Goal: Transaction & Acquisition: Purchase product/service

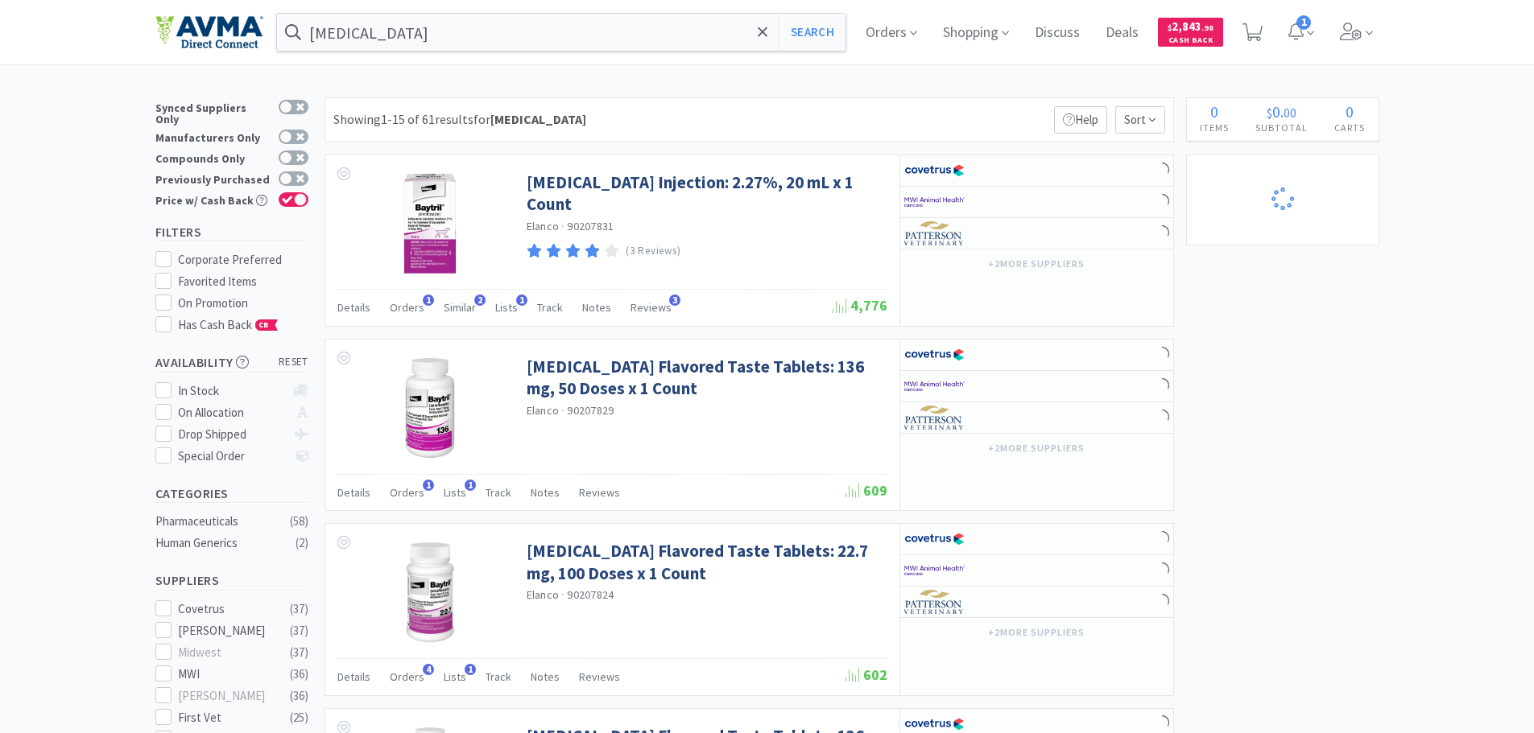
select select "10"
select select "2"
select select "3"
select select "2"
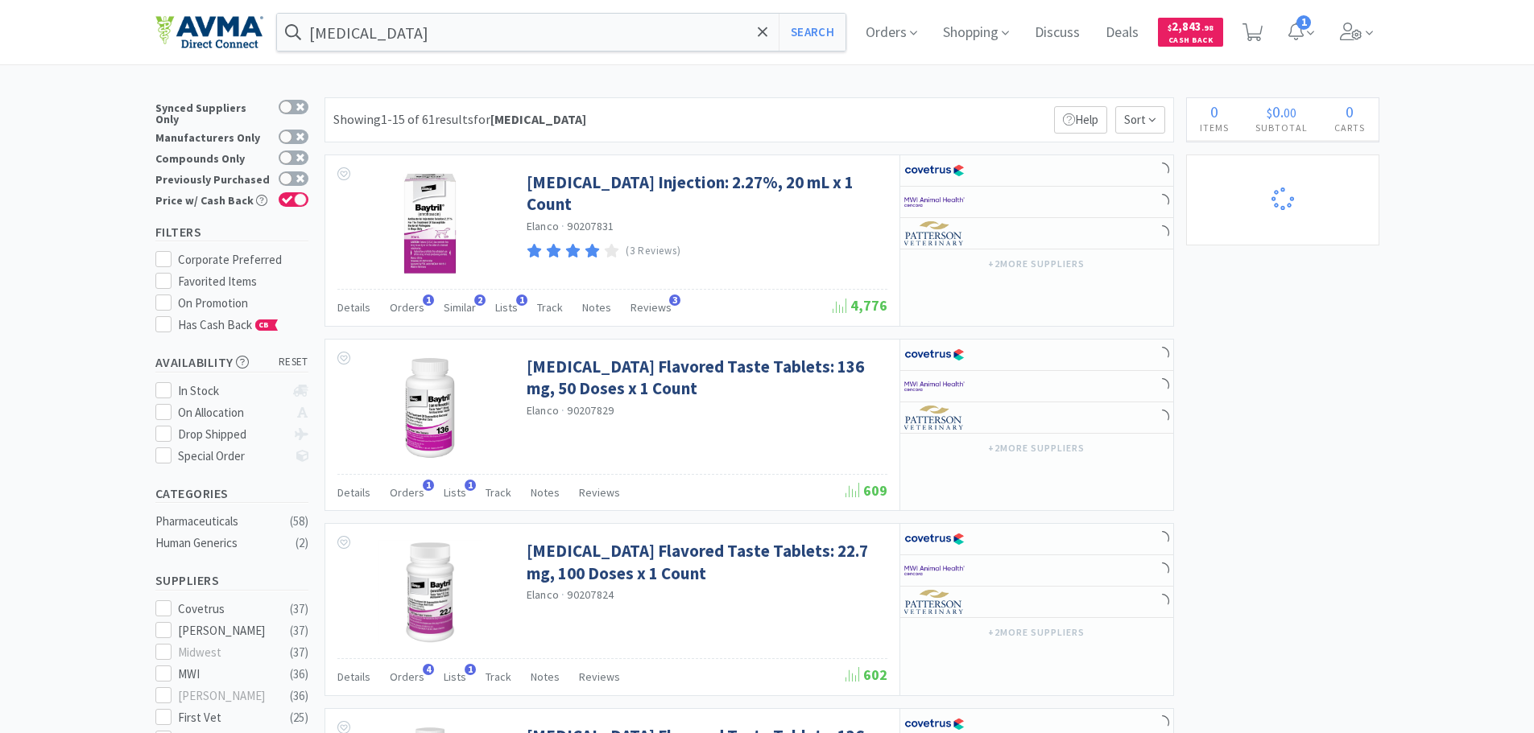
select select "1"
select select "2"
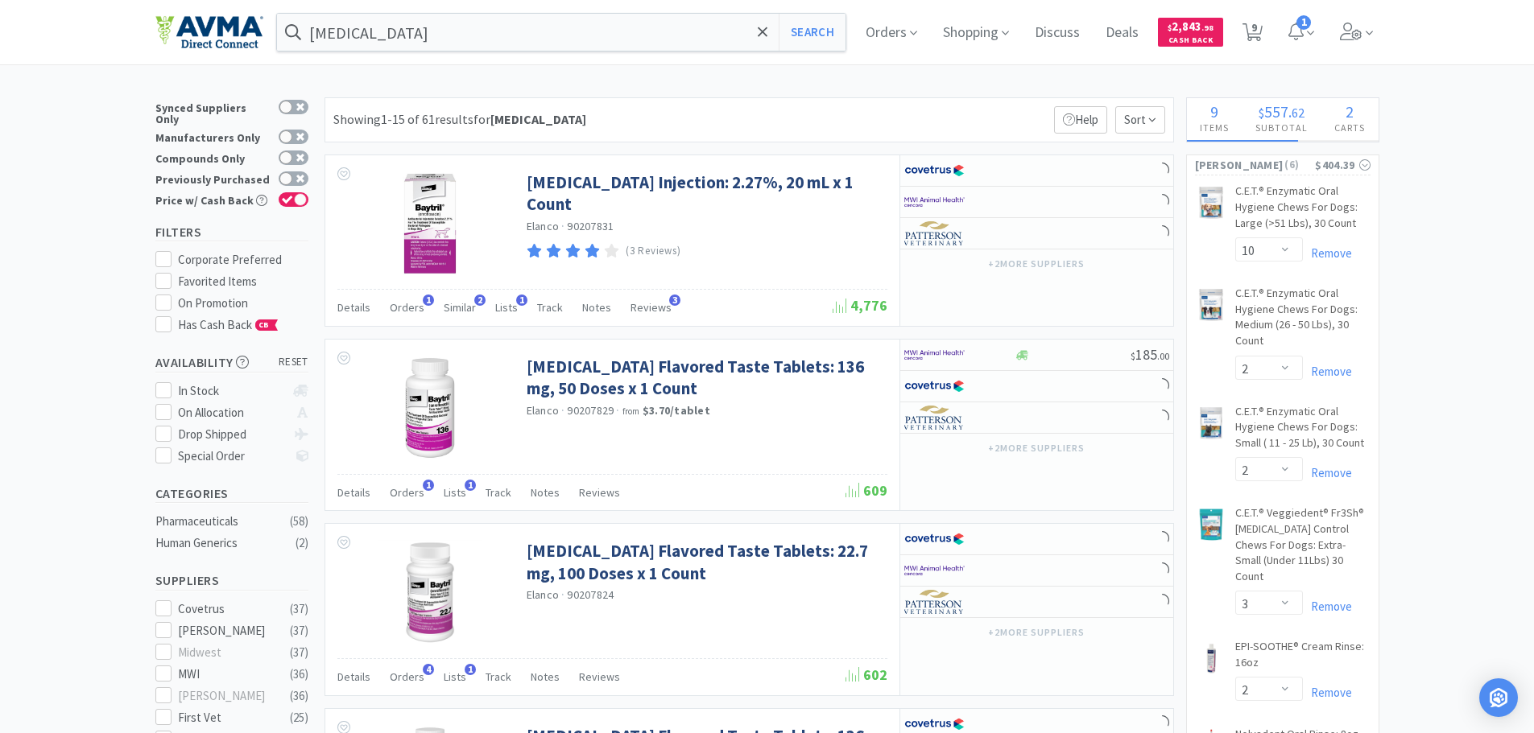
select select "2"
select select "6"
select select "5"
select select "1"
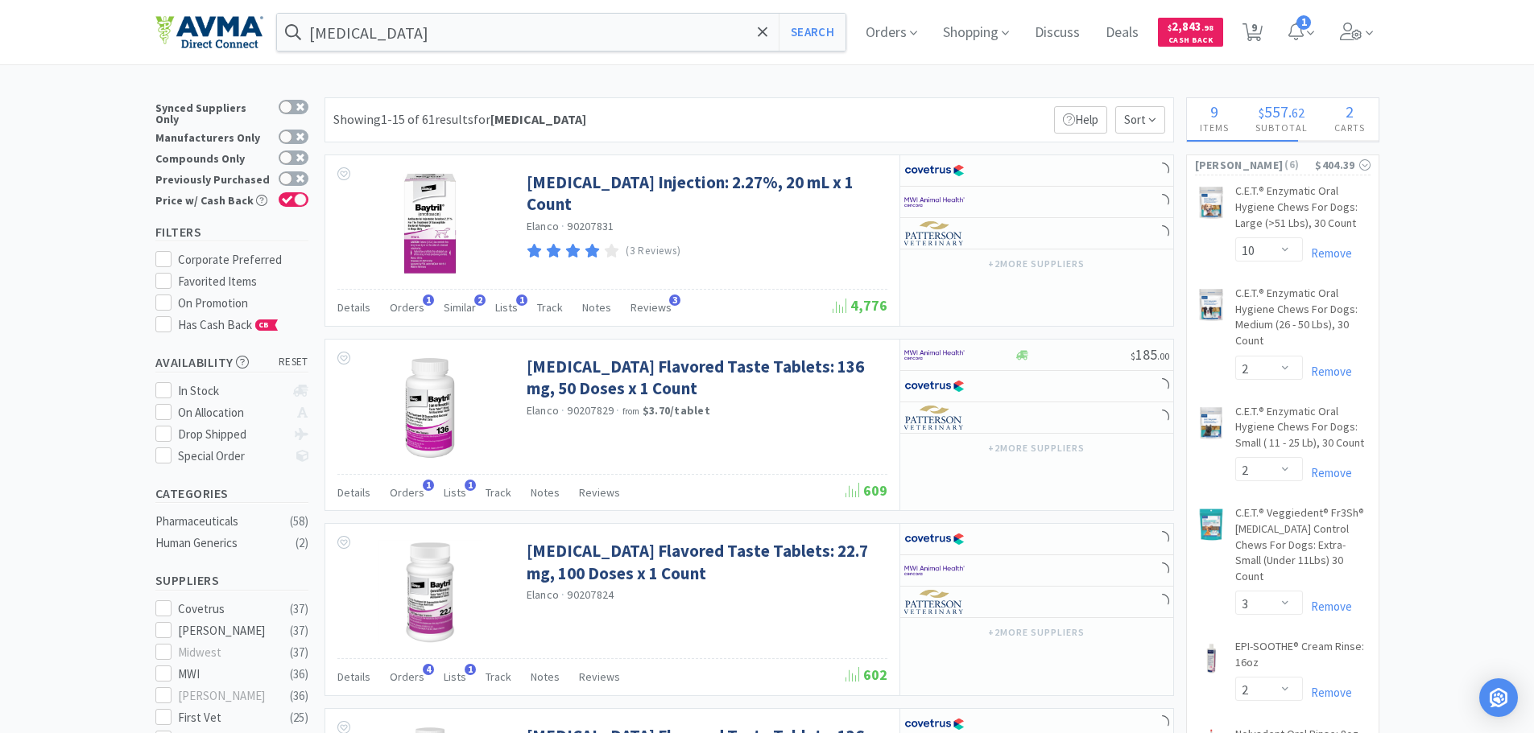
select select "2"
select select "1"
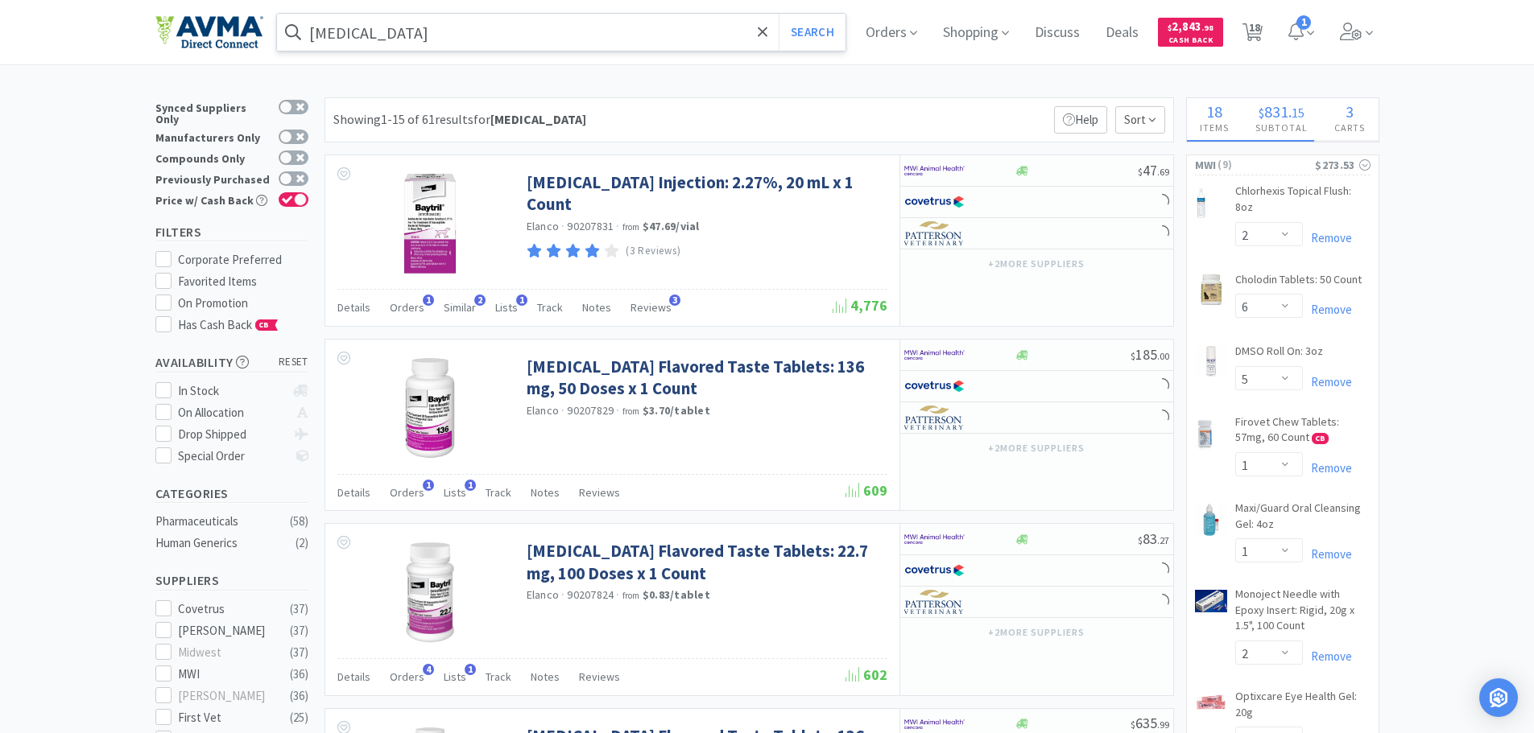
click at [349, 40] on input "[MEDICAL_DATA]" at bounding box center [561, 32] width 569 height 37
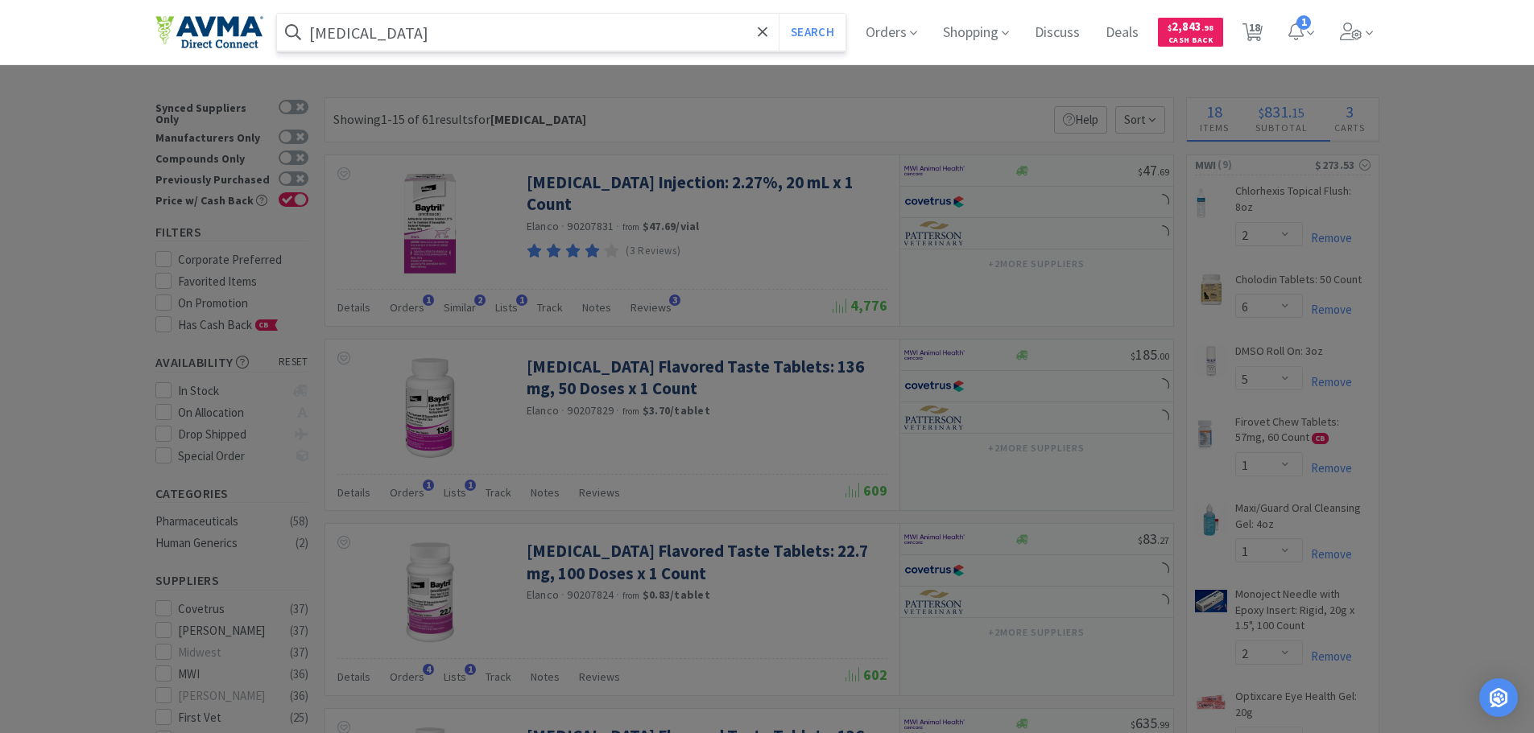
paste input "020642"
type input "020642"
click at [799, 31] on button "Search" at bounding box center [811, 32] width 67 height 37
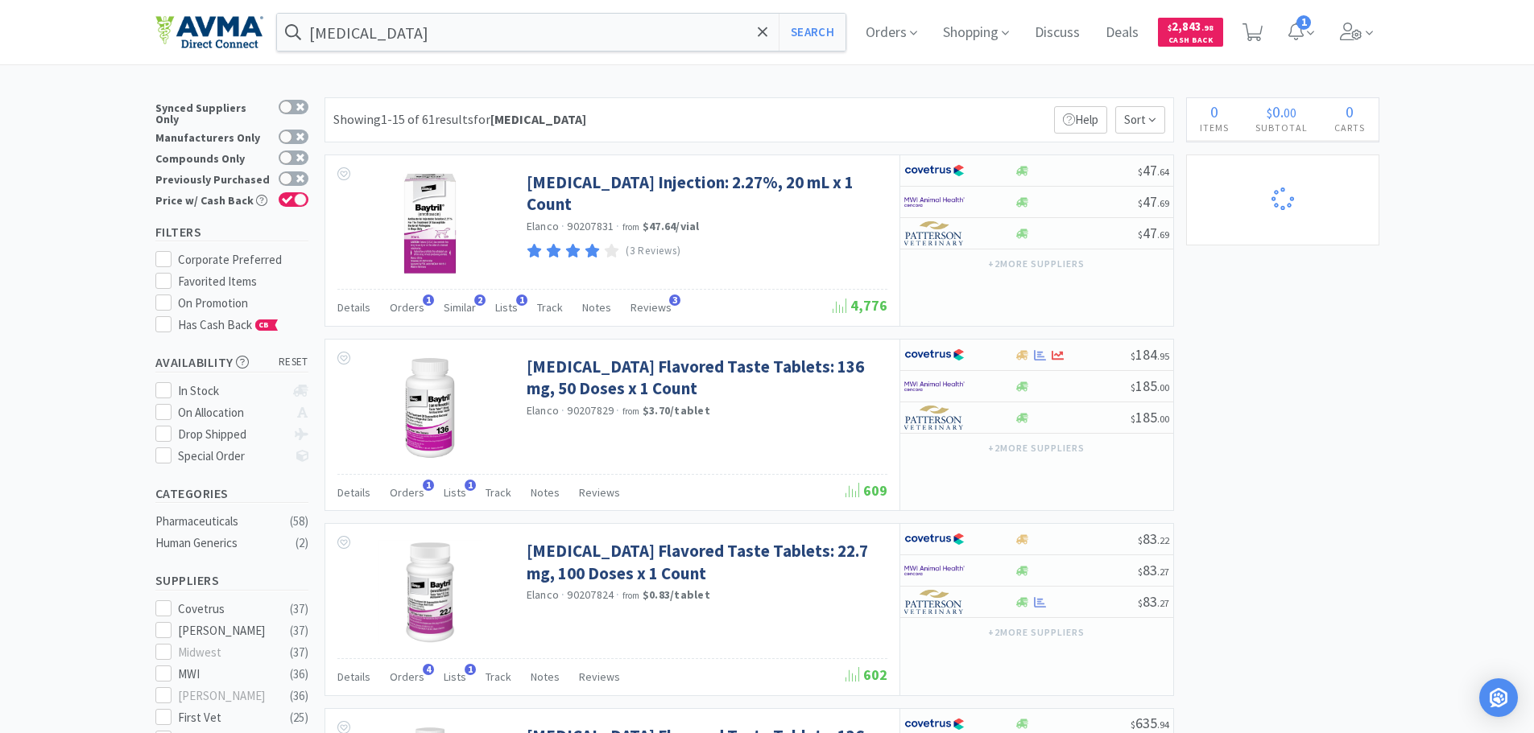
select select "2"
select select "6"
select select "5"
select select "1"
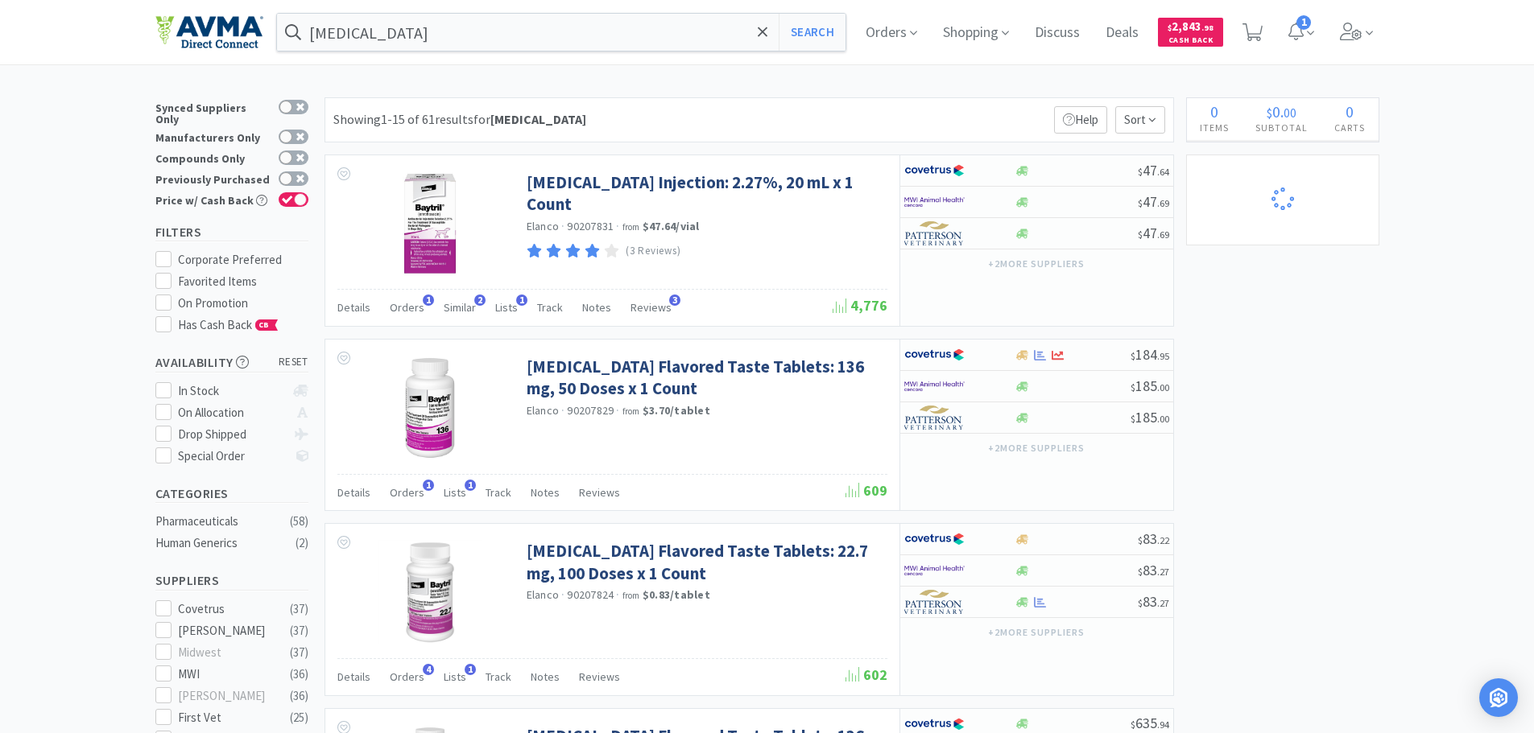
select select "2"
select select "1"
select select "10"
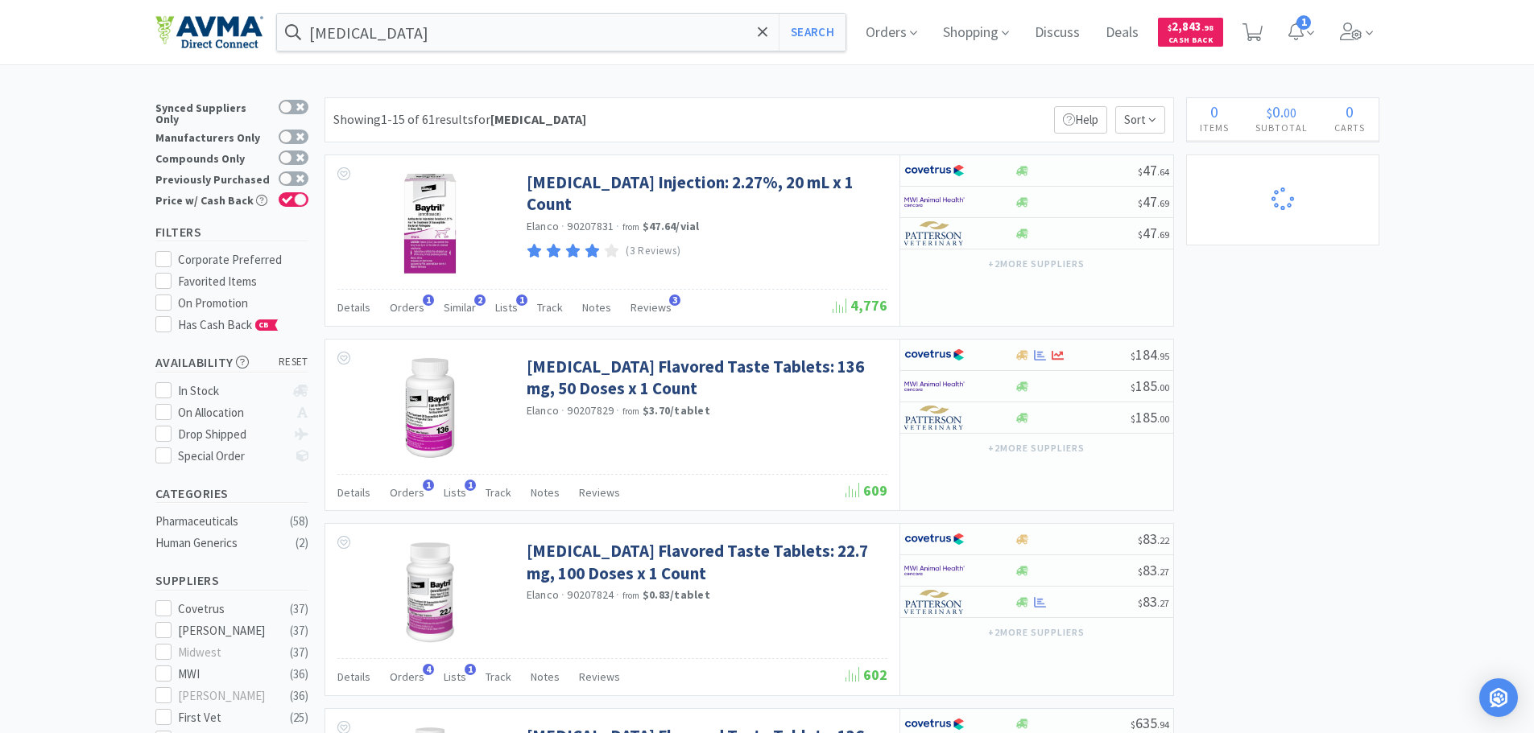
select select "2"
select select "3"
select select "2"
select select "1"
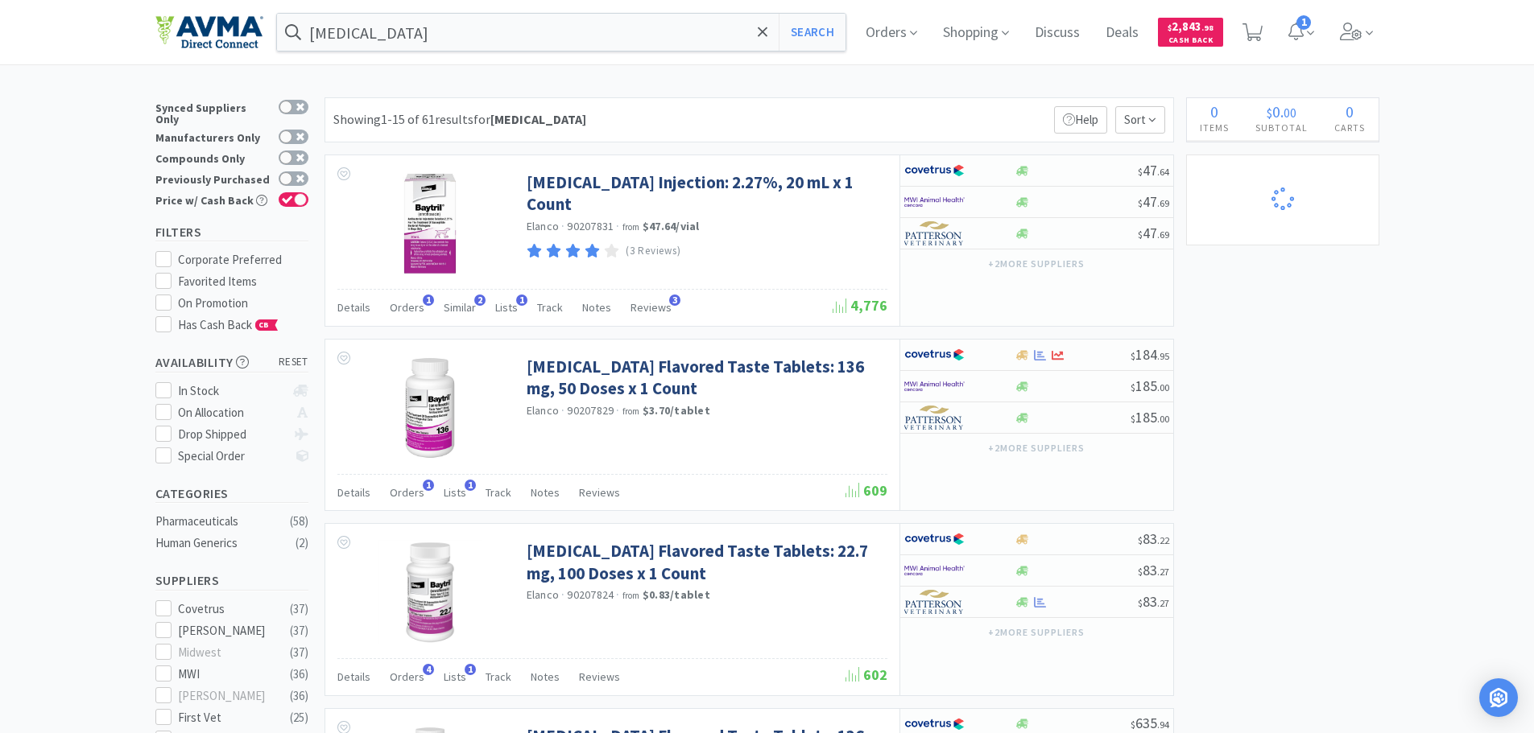
select select "1"
select select "2"
